Goal: Transaction & Acquisition: Purchase product/service

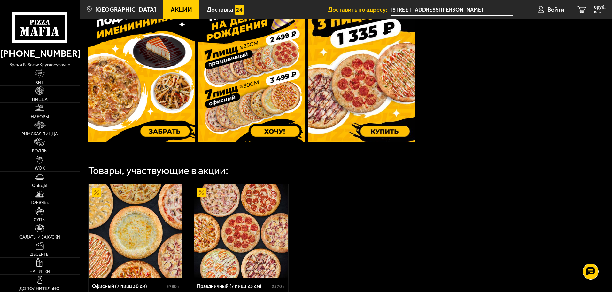
scroll to position [288, 0]
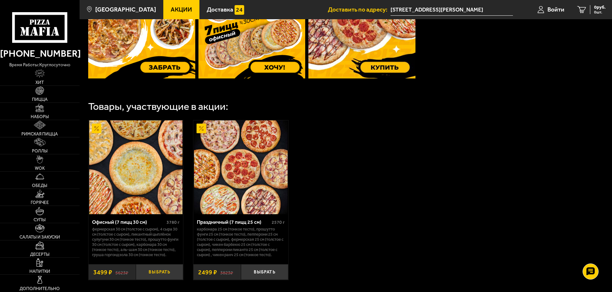
click at [151, 277] on button "Выбрать" at bounding box center [159, 272] width 47 height 16
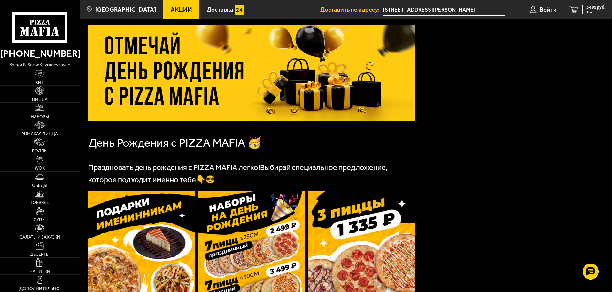
scroll to position [128, 0]
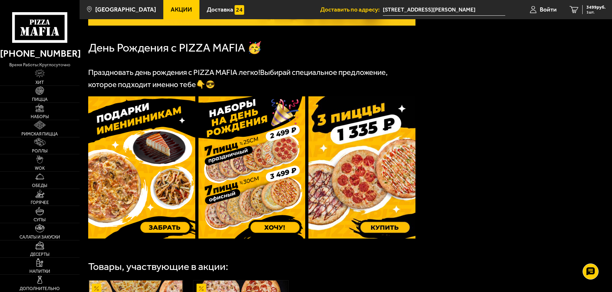
click at [376, 192] on img at bounding box center [362, 167] width 107 height 142
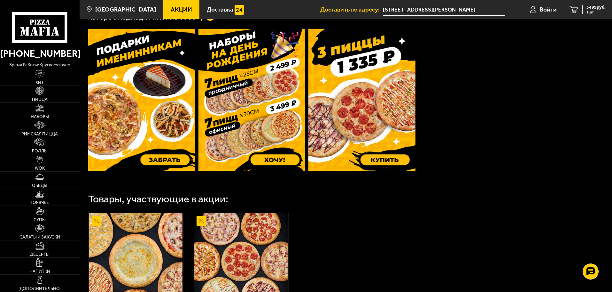
scroll to position [191, 0]
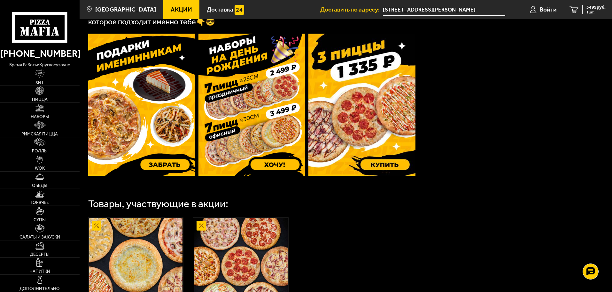
click at [163, 147] on img at bounding box center [141, 105] width 107 height 142
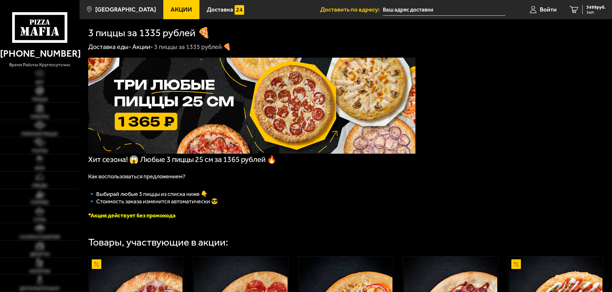
type input "[STREET_ADDRESS][PERSON_NAME]"
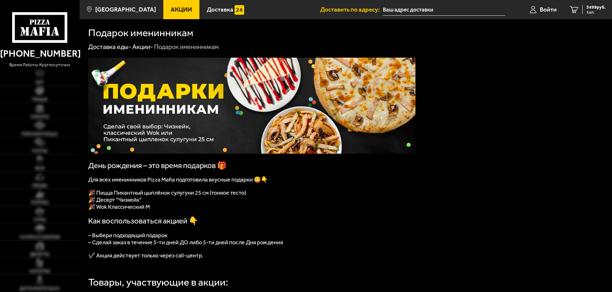
type input "[STREET_ADDRESS][PERSON_NAME]"
click at [41, 111] on img at bounding box center [39, 108] width 8 height 8
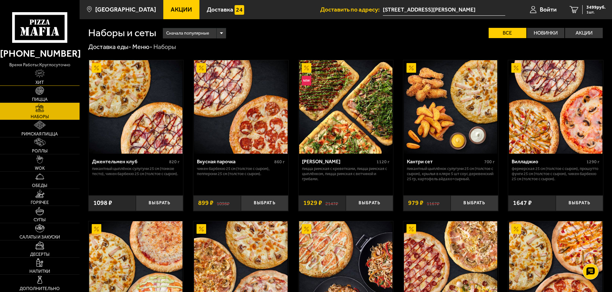
click at [45, 78] on link "Хит" at bounding box center [40, 76] width 80 height 17
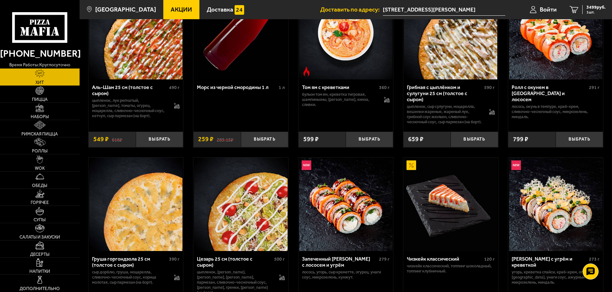
scroll to position [14, 0]
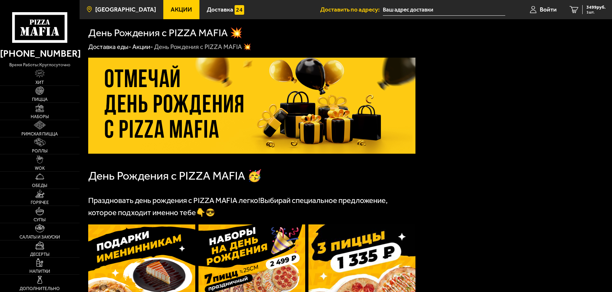
type input "[STREET_ADDRESS][PERSON_NAME]"
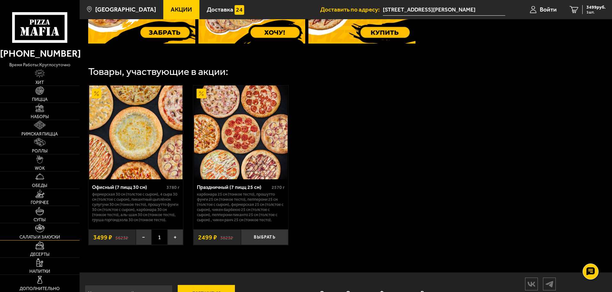
scroll to position [319, 0]
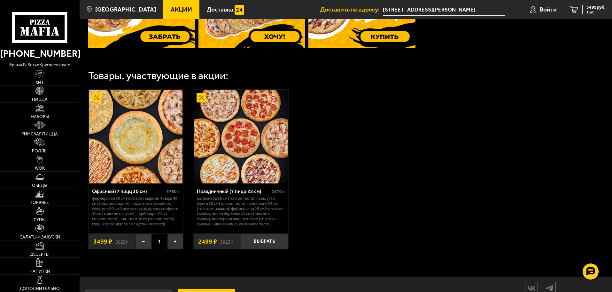
click at [39, 114] on span "Наборы" at bounding box center [40, 116] width 18 height 4
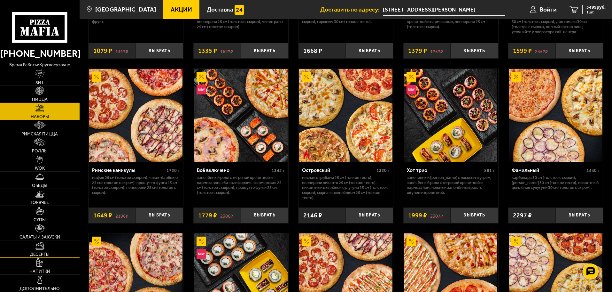
scroll to position [512, 0]
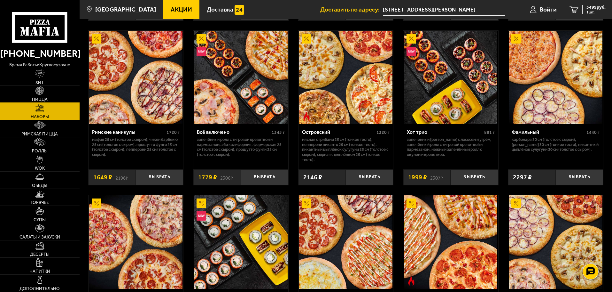
click at [42, 93] on img at bounding box center [39, 90] width 8 height 8
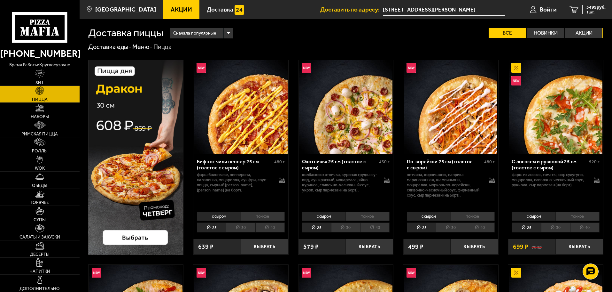
click at [585, 34] on label "Акции" at bounding box center [584, 33] width 38 height 10
click at [0, 0] on input "Акции" at bounding box center [0, 0] width 0 height 0
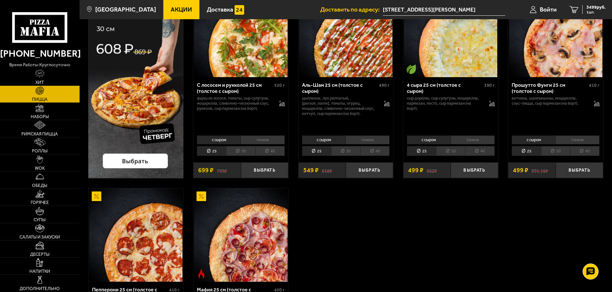
scroll to position [59, 0]
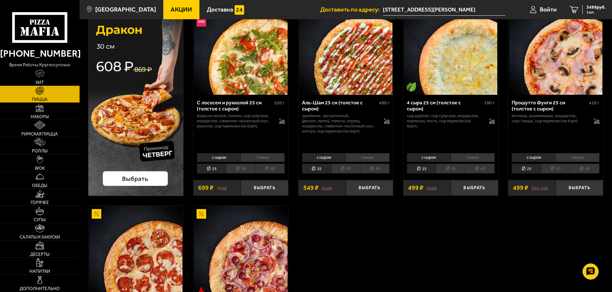
click at [347, 168] on li "30" at bounding box center [345, 168] width 29 height 10
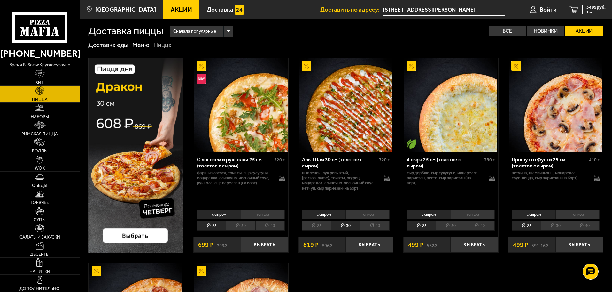
scroll to position [0, 0]
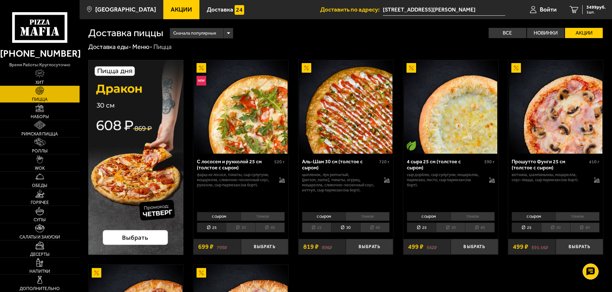
click at [134, 236] on img at bounding box center [136, 157] width 96 height 195
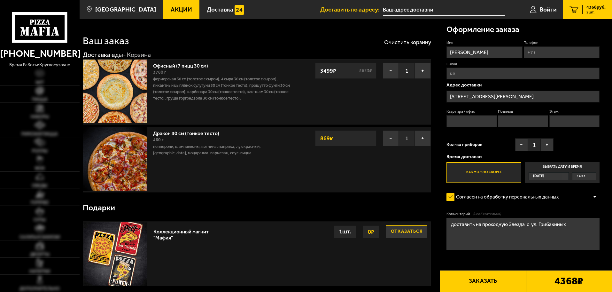
type input "[STREET_ADDRESS][PERSON_NAME]"
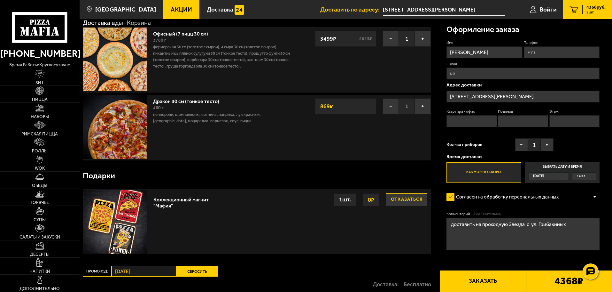
click at [405, 195] on button "Отказаться" at bounding box center [407, 199] width 42 height 13
click at [420, 105] on button "+" at bounding box center [423, 106] width 16 height 16
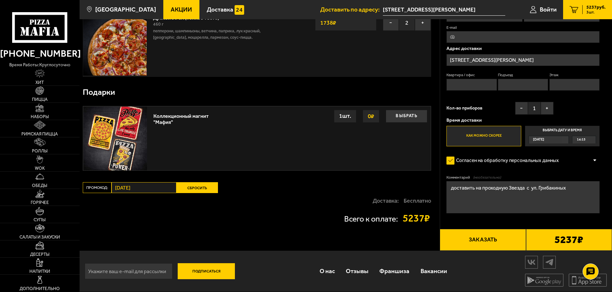
scroll to position [116, 0]
click at [156, 190] on input "четверг" at bounding box center [144, 187] width 65 height 11
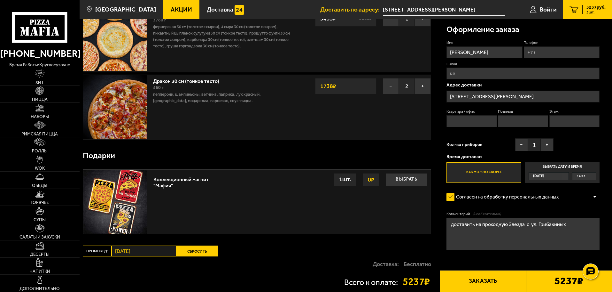
scroll to position [0, 0]
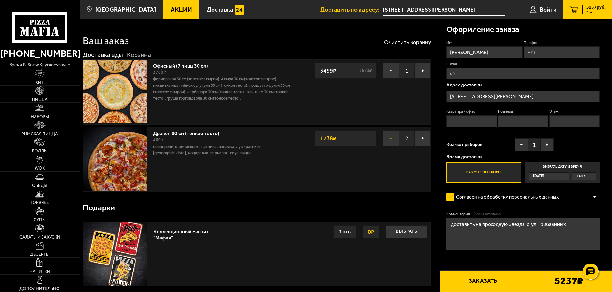
click at [392, 140] on button "−" at bounding box center [391, 138] width 16 height 16
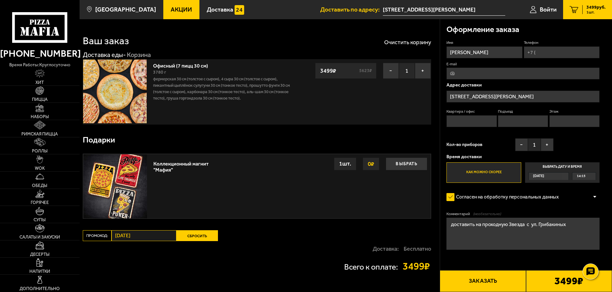
click at [176, 11] on span "Акции" at bounding box center [181, 9] width 21 height 6
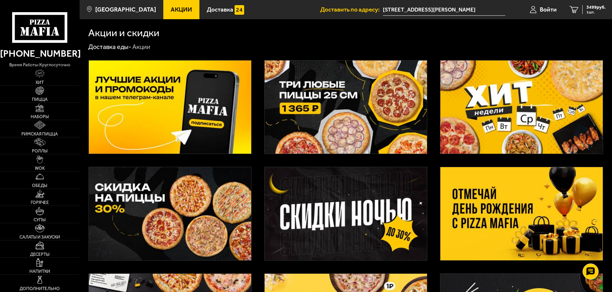
click at [309, 121] on img at bounding box center [346, 106] width 162 height 93
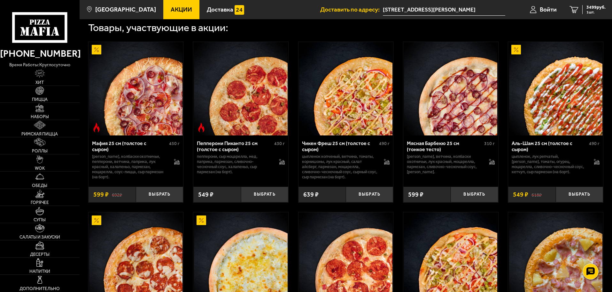
scroll to position [256, 0]
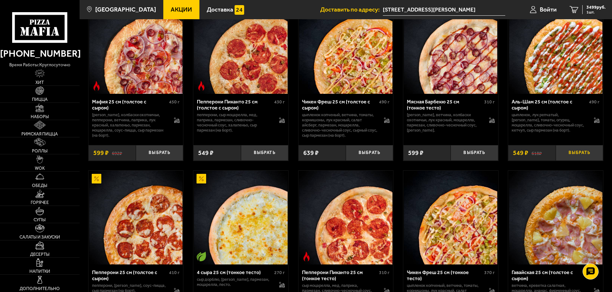
click at [576, 153] on button "Выбрать" at bounding box center [579, 153] width 47 height 16
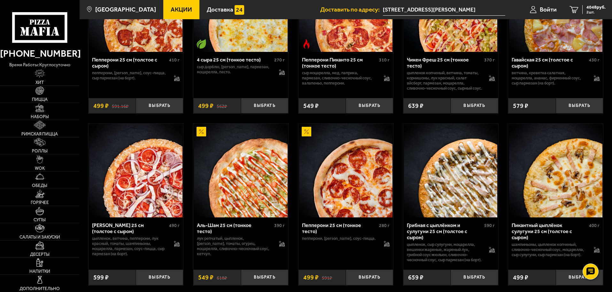
scroll to position [480, 0]
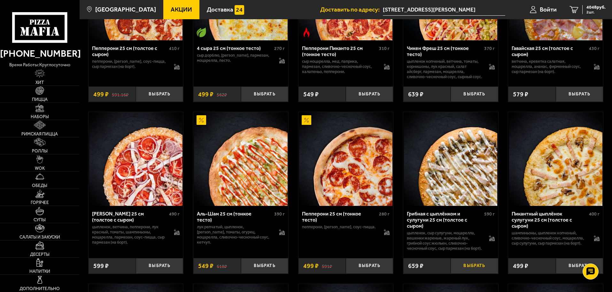
click at [472, 273] on button "Выбрать" at bounding box center [474, 266] width 47 height 16
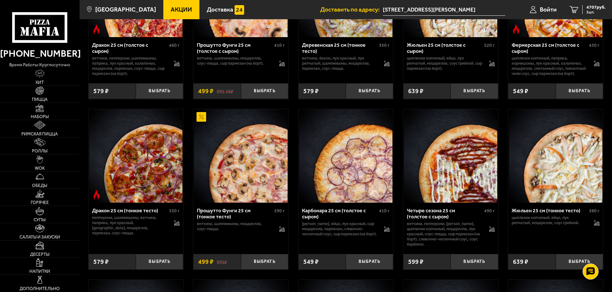
scroll to position [991, 0]
click at [576, 269] on button "Выбрать" at bounding box center [579, 261] width 47 height 16
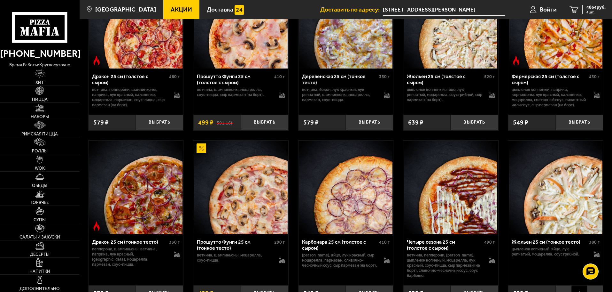
scroll to position [863, 0]
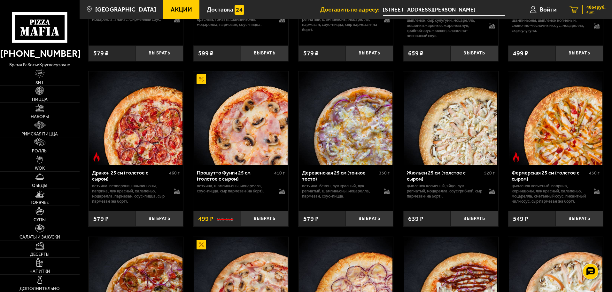
click at [595, 8] on span "4864 руб." at bounding box center [596, 7] width 19 height 4
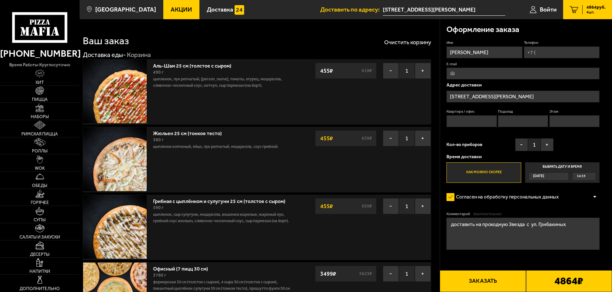
click at [502, 98] on input "[STREET_ADDRESS][PERSON_NAME]" at bounding box center [523, 96] width 153 height 12
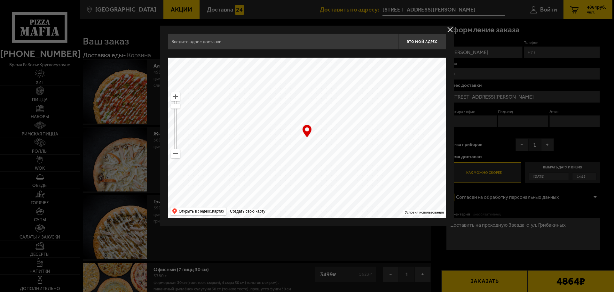
type input "[STREET_ADDRESS][PERSON_NAME]"
click at [449, 30] on button "delivery type" at bounding box center [450, 30] width 8 height 8
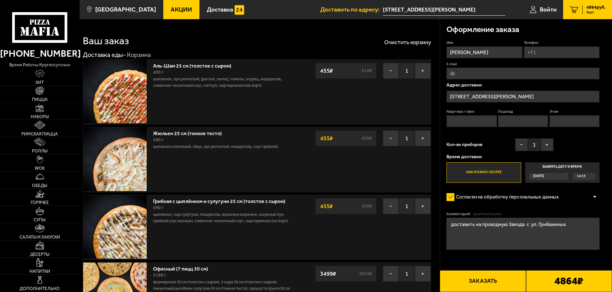
click at [564, 176] on div "Сегодня" at bounding box center [549, 176] width 40 height 8
click at [0, 0] on input "Выбрать дату и время Сегодня 14:15" at bounding box center [0, 0] width 0 height 0
click at [563, 176] on div "Сегодня" at bounding box center [546, 175] width 34 height 7
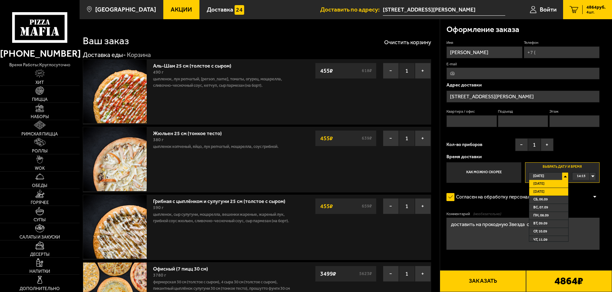
click at [554, 190] on li "Завтра" at bounding box center [549, 192] width 39 height 8
click at [585, 178] on span "00:00" at bounding box center [581, 175] width 9 height 7
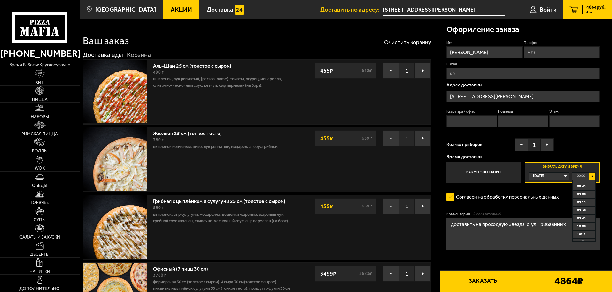
scroll to position [288, 0]
click at [587, 216] on li "10:00" at bounding box center [584, 215] width 23 height 8
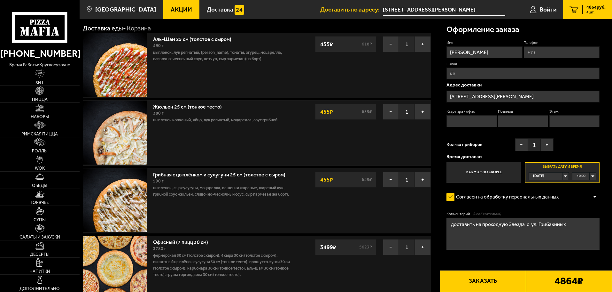
scroll to position [64, 0]
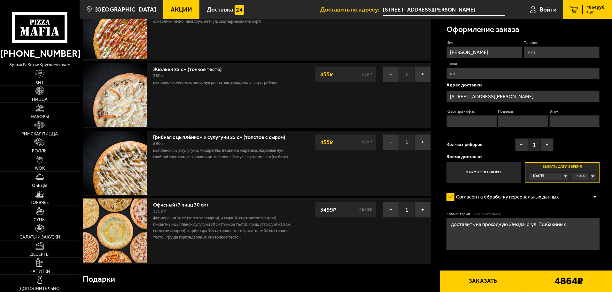
click at [539, 52] on input "Телефон" at bounding box center [562, 52] width 76 height 12
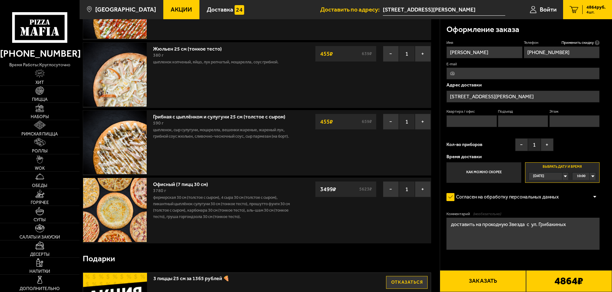
scroll to position [96, 0]
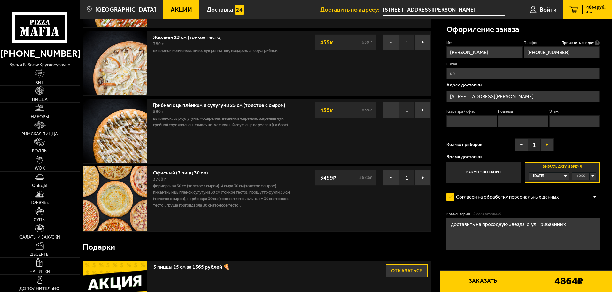
type input "+7 (911) 145-88-23"
click at [547, 147] on button "+" at bounding box center [547, 144] width 13 height 13
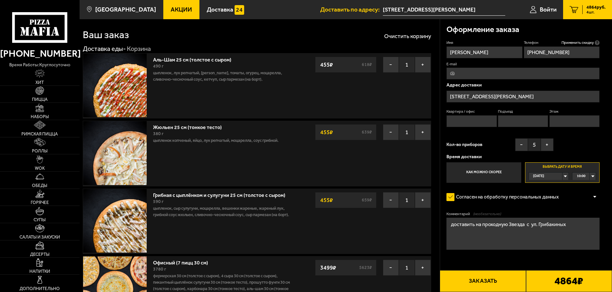
scroll to position [0, 0]
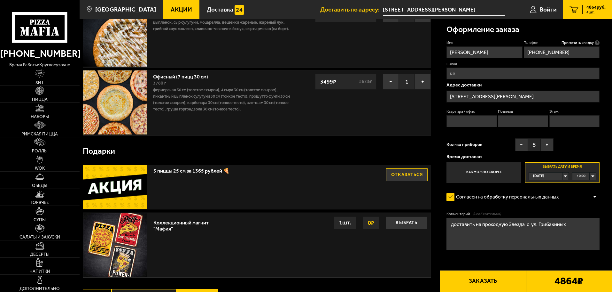
click at [478, 281] on button "Заказать" at bounding box center [483, 281] width 86 height 22
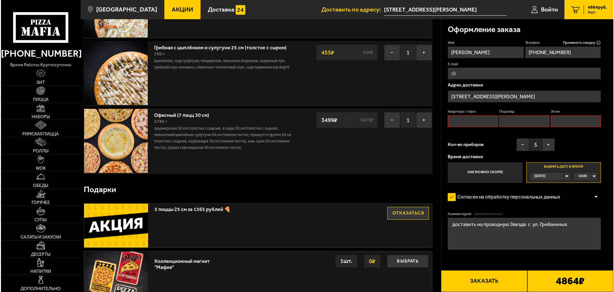
scroll to position [54, 0]
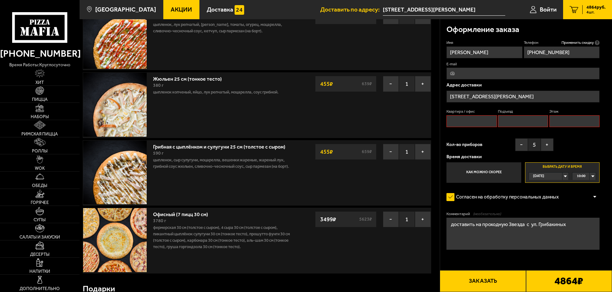
click at [476, 122] on input "Квартира / офис" at bounding box center [472, 121] width 50 height 12
type input "нет"
click at [510, 122] on input "Подъезд" at bounding box center [523, 121] width 50 height 12
type input "нет"
click at [562, 118] on input "Этаж" at bounding box center [575, 121] width 50 height 12
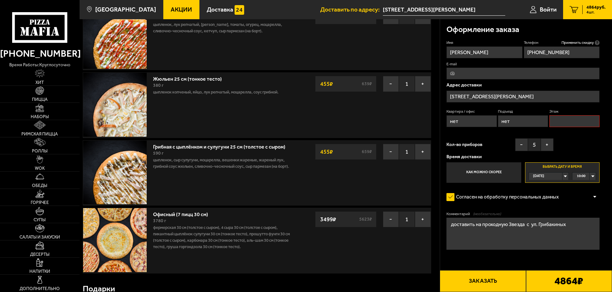
type input "нет"
click at [488, 279] on button "Заказать" at bounding box center [483, 281] width 86 height 22
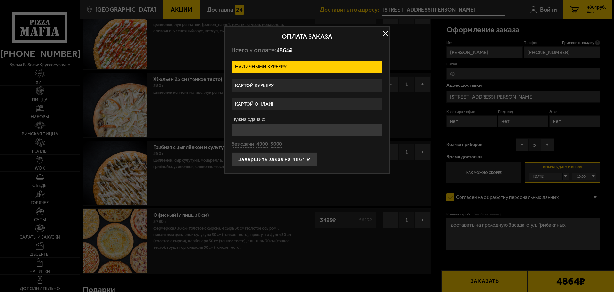
click at [265, 105] on label "Картой онлайн" at bounding box center [307, 104] width 151 height 12
click at [0, 0] on input "Картой онлайн" at bounding box center [0, 0] width 0 height 0
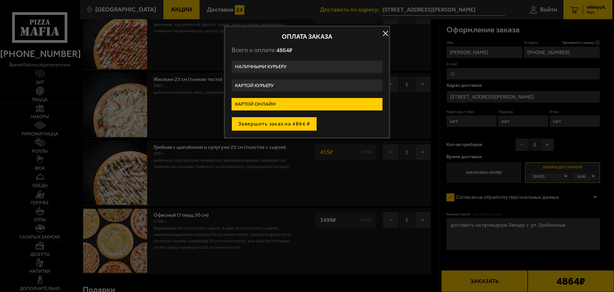
click at [267, 124] on button "Завершить заказ на 4864 ₽" at bounding box center [274, 124] width 85 height 14
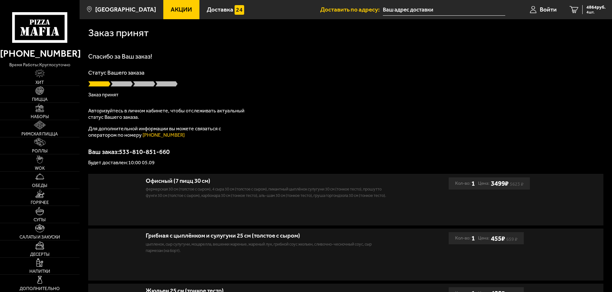
type input "[STREET_ADDRESS][PERSON_NAME]"
